Goal: Information Seeking & Learning: Understand process/instructions

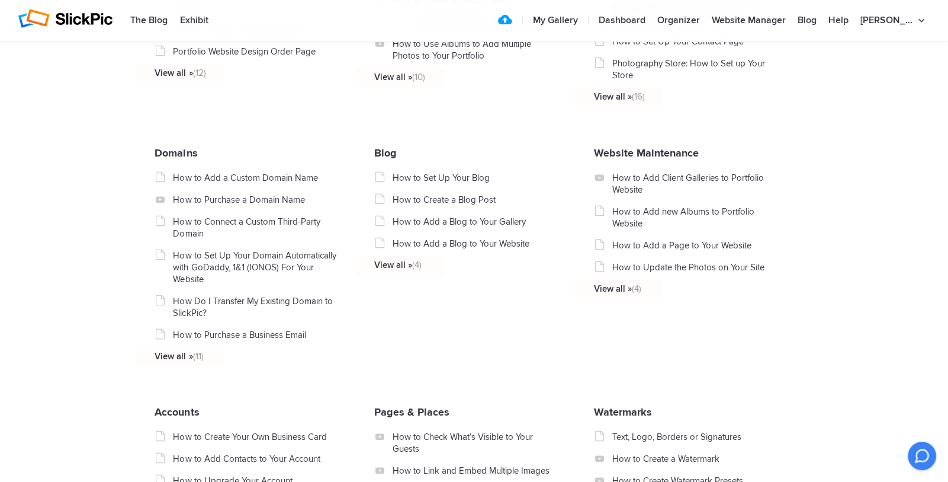
scroll to position [696, 0]
click at [198, 204] on link "How to Purchase a Domain Name" at bounding box center [257, 200] width 168 height 12
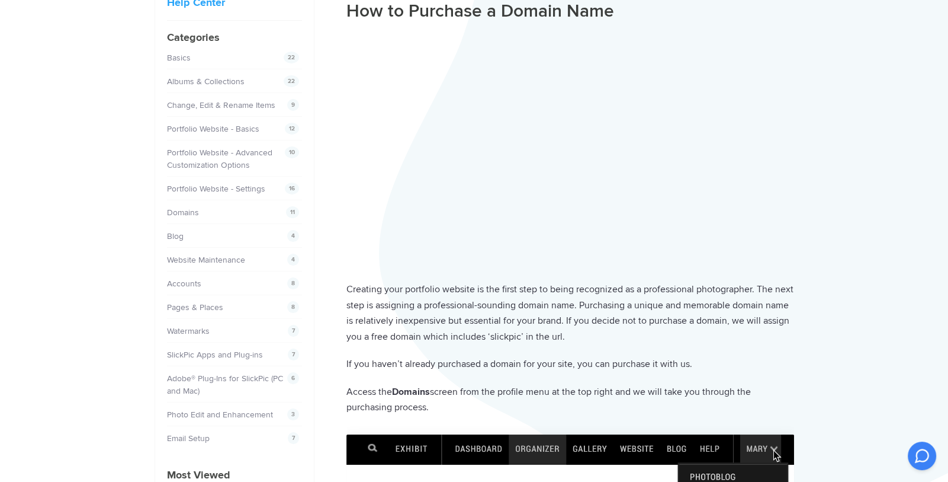
scroll to position [110, 0]
click at [200, 209] on div "11 Domains" at bounding box center [231, 212] width 129 height 12
click at [292, 206] on span "11" at bounding box center [292, 212] width 13 height 12
click at [183, 207] on link "Domains" at bounding box center [185, 212] width 32 height 10
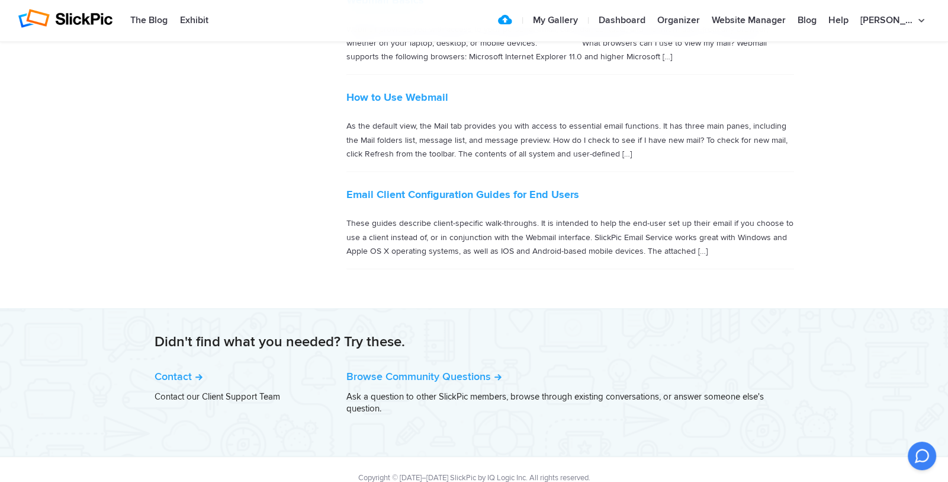
scroll to position [925, 0]
click at [434, 368] on link "Browse Community Questions" at bounding box center [424, 374] width 155 height 13
click at [451, 187] on link "Email Client Configuration Guides for End Users" at bounding box center [463, 193] width 233 height 13
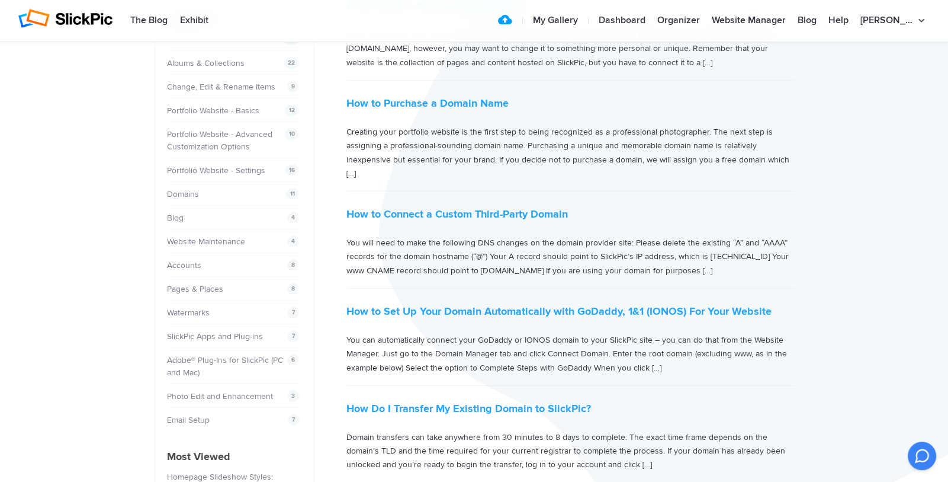
scroll to position [0, 0]
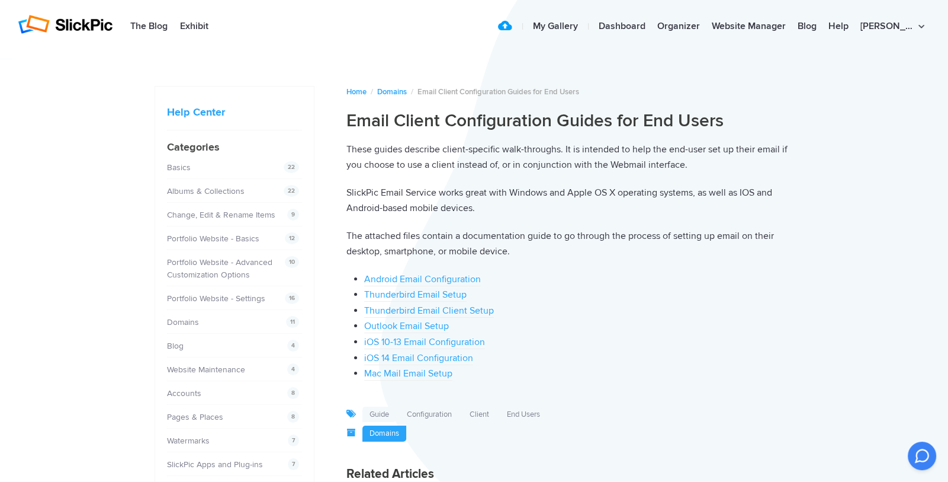
click at [377, 432] on link "Domains" at bounding box center [385, 433] width 44 height 16
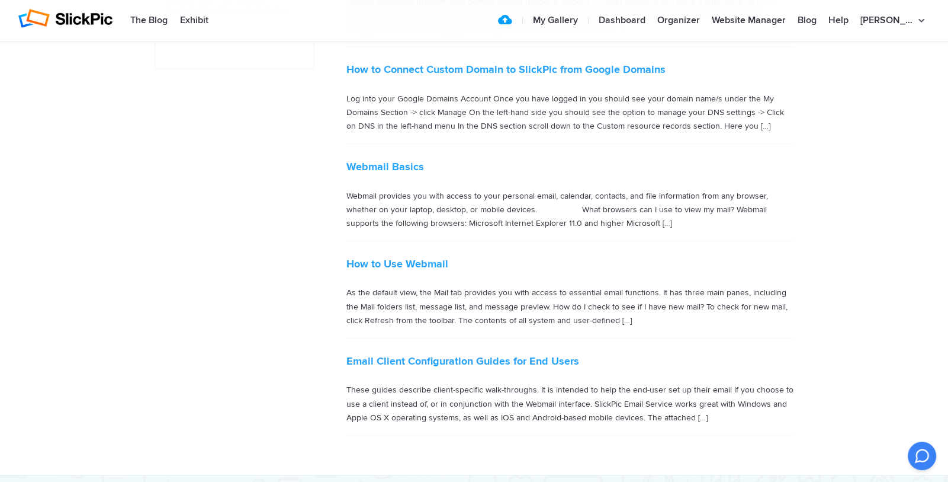
scroll to position [758, 0]
drag, startPoint x: 552, startPoint y: 207, endPoint x: 758, endPoint y: 232, distance: 207.6
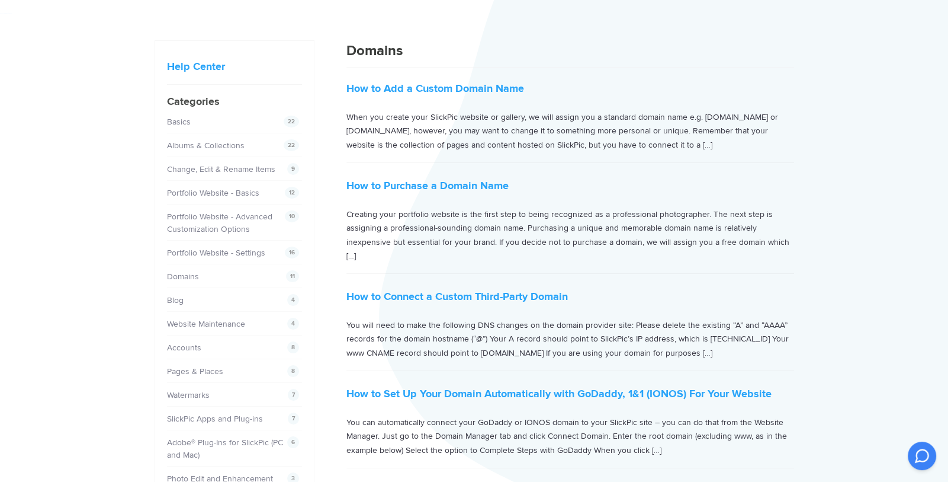
scroll to position [0, 0]
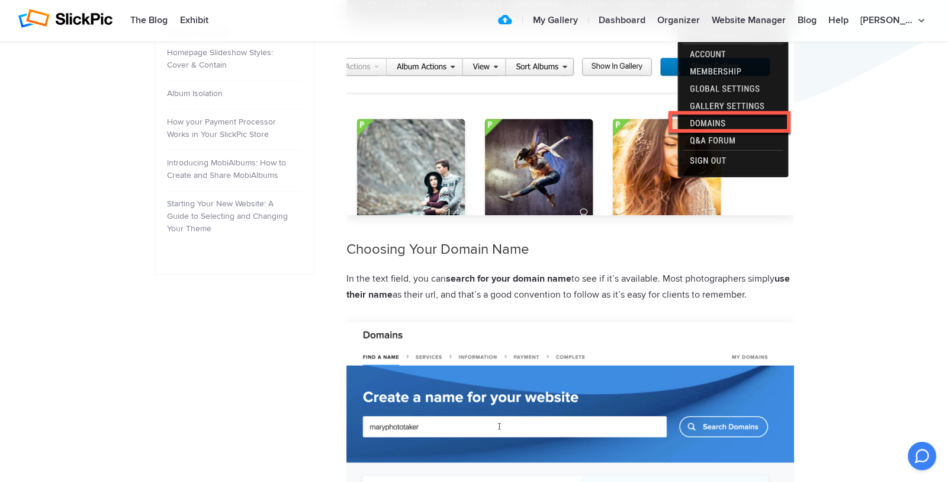
scroll to position [553, 0]
click at [757, 135] on img at bounding box center [571, 102] width 448 height 223
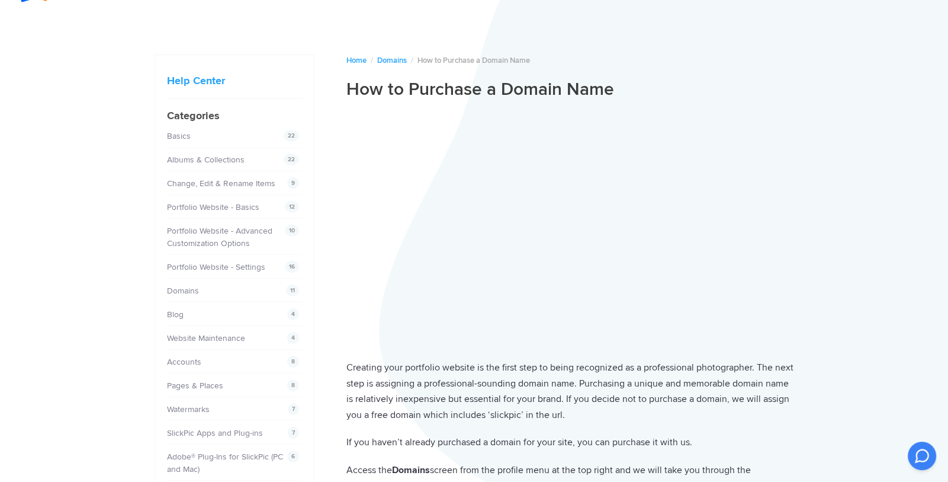
scroll to position [0, 0]
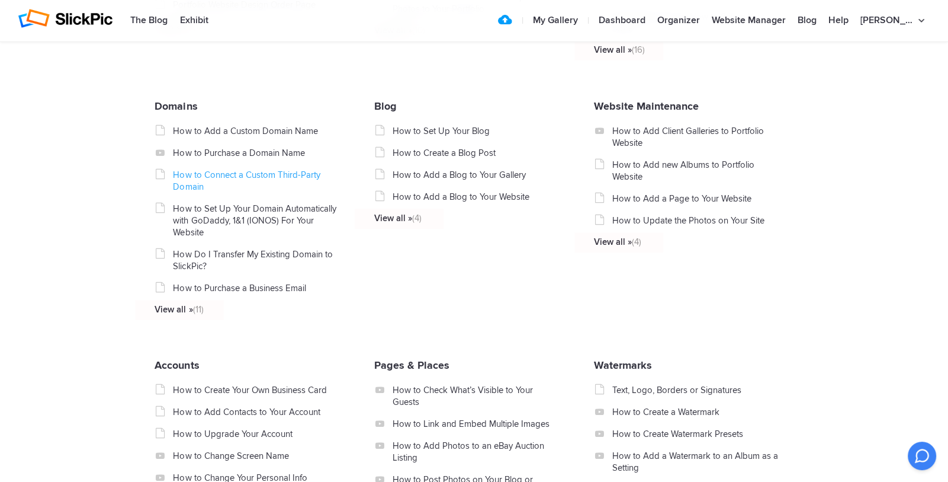
scroll to position [758, 0]
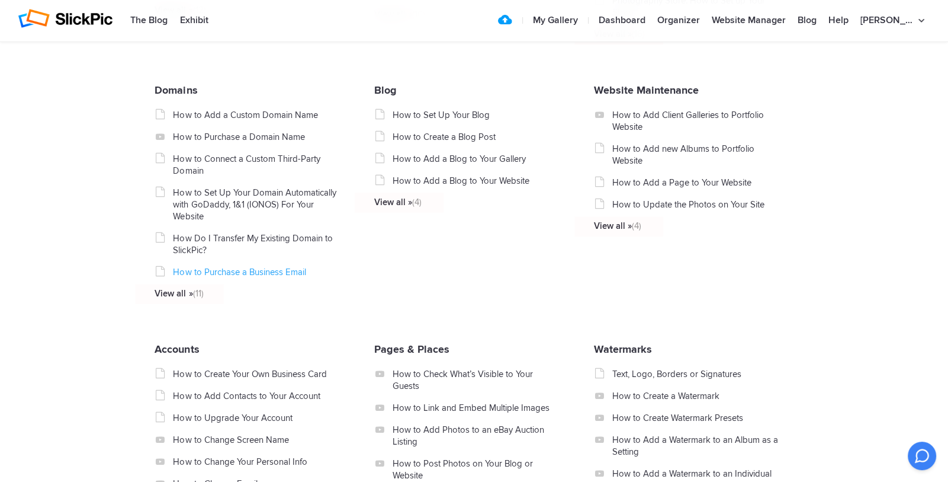
click at [210, 278] on link "How to Purchase a Business Email" at bounding box center [257, 272] width 168 height 12
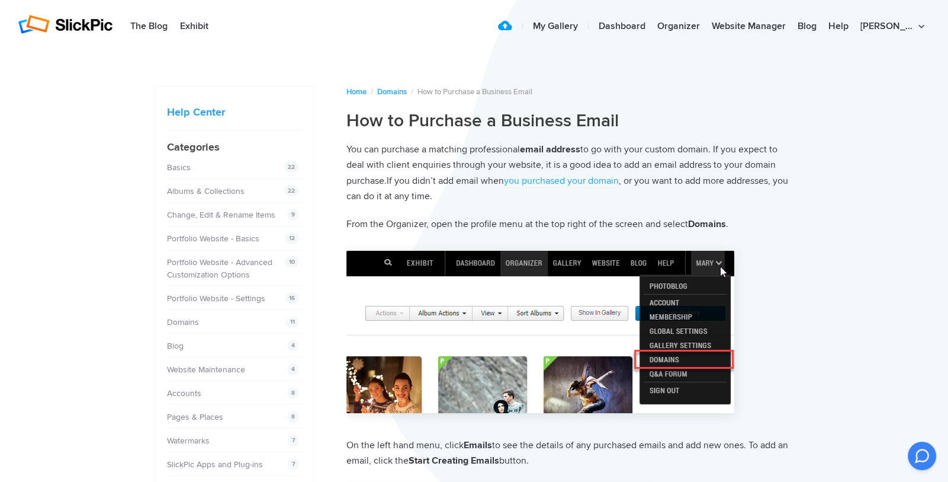
click at [460, 199] on p "You can purchase a matching professional email address to go with your custom d…" at bounding box center [571, 173] width 448 height 63
